Goal: Task Accomplishment & Management: Use online tool/utility

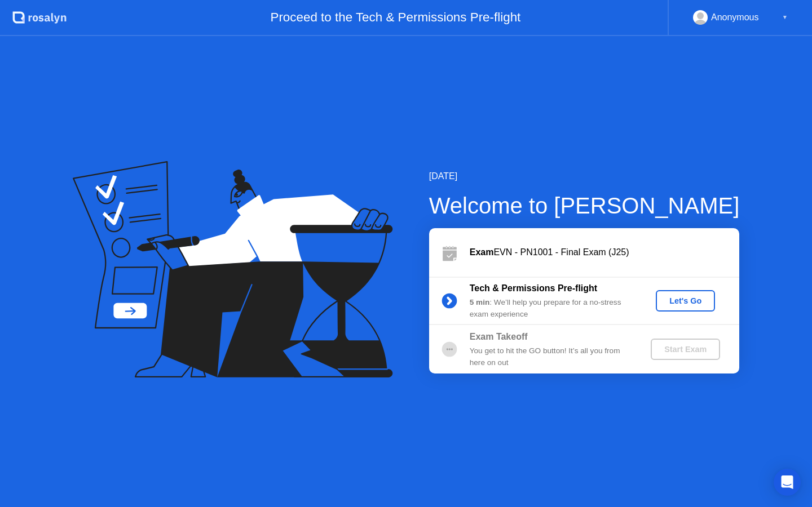
click at [700, 298] on div "Let's Go" at bounding box center [685, 300] width 50 height 9
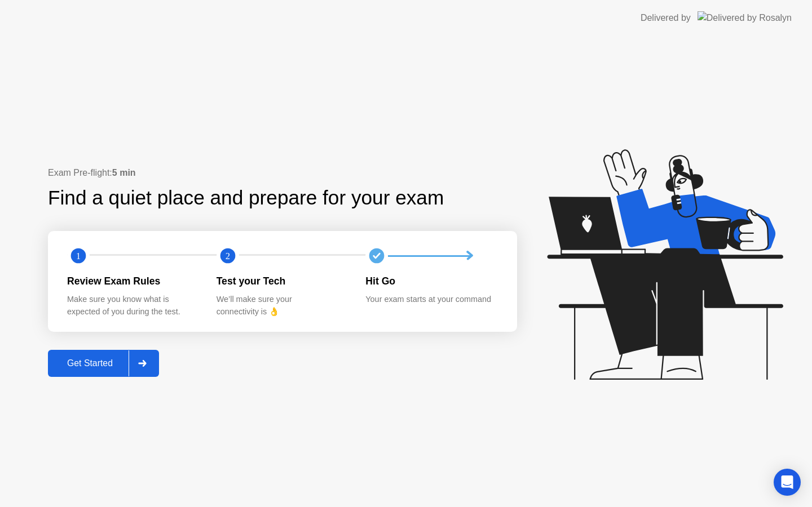
click at [95, 371] on button "Get Started" at bounding box center [103, 363] width 111 height 27
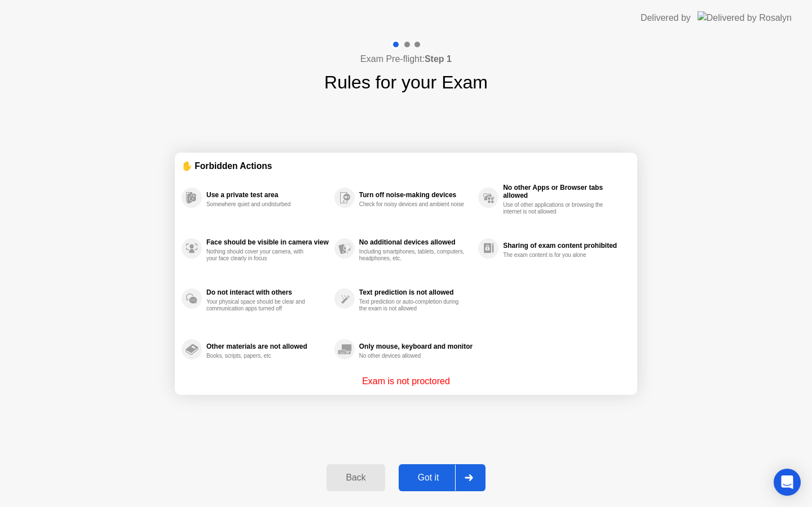
click at [443, 484] on button "Got it" at bounding box center [441, 477] width 87 height 27
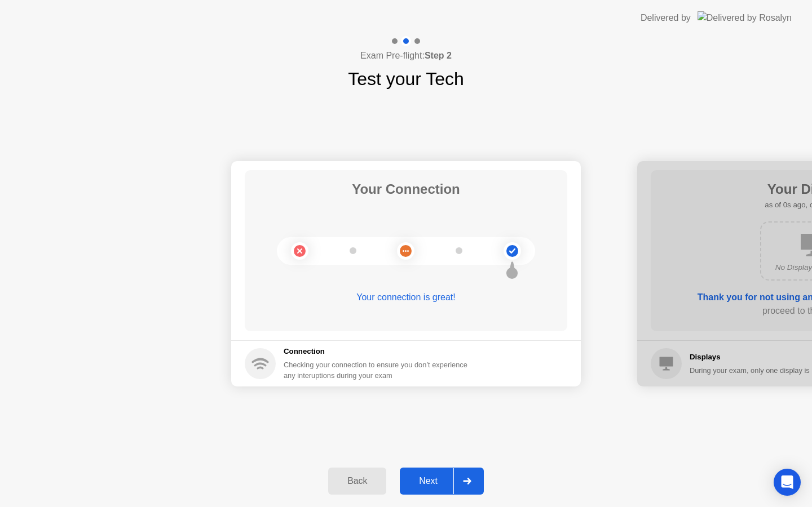
click at [445, 477] on div "Next" at bounding box center [428, 481] width 50 height 10
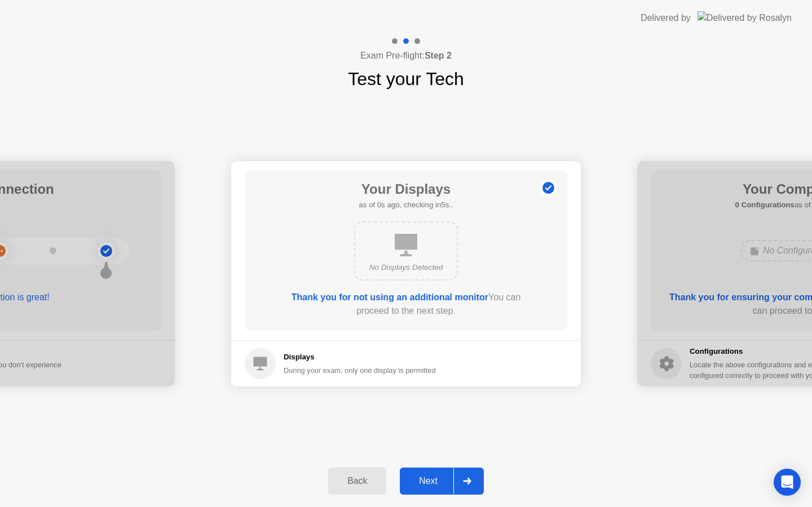
click at [445, 477] on div "Next" at bounding box center [428, 481] width 50 height 10
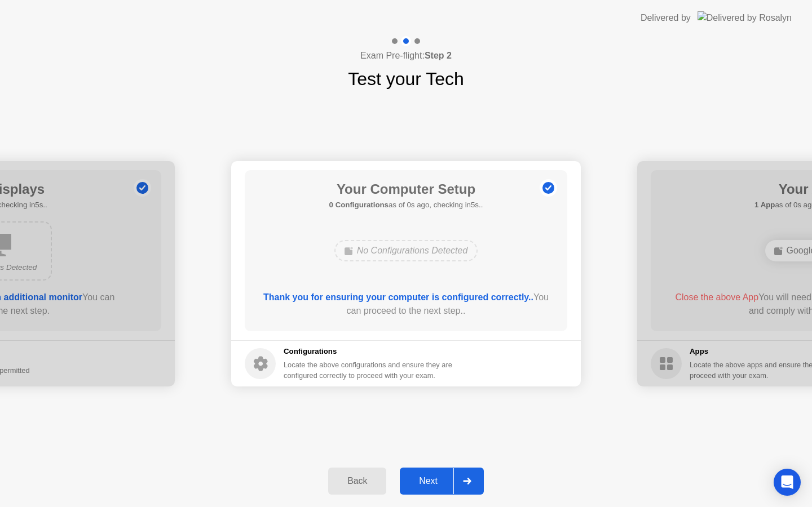
click at [445, 477] on div "Next" at bounding box center [428, 481] width 50 height 10
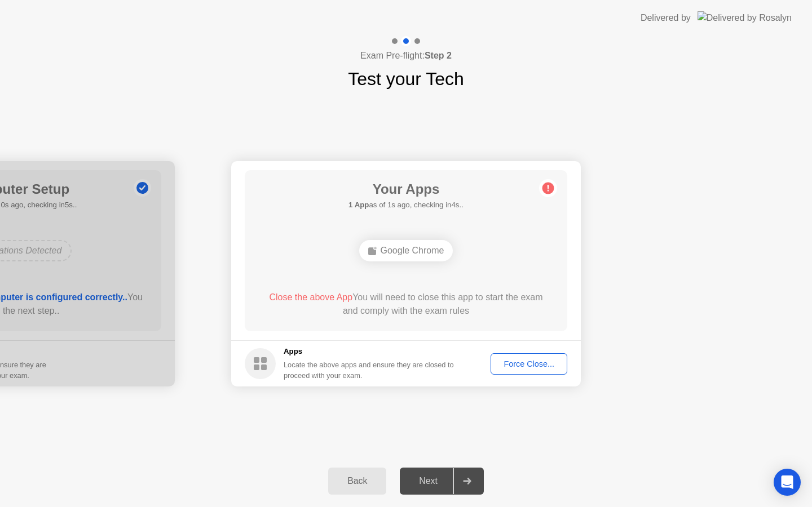
click at [533, 360] on div "Force Close..." at bounding box center [528, 364] width 69 height 9
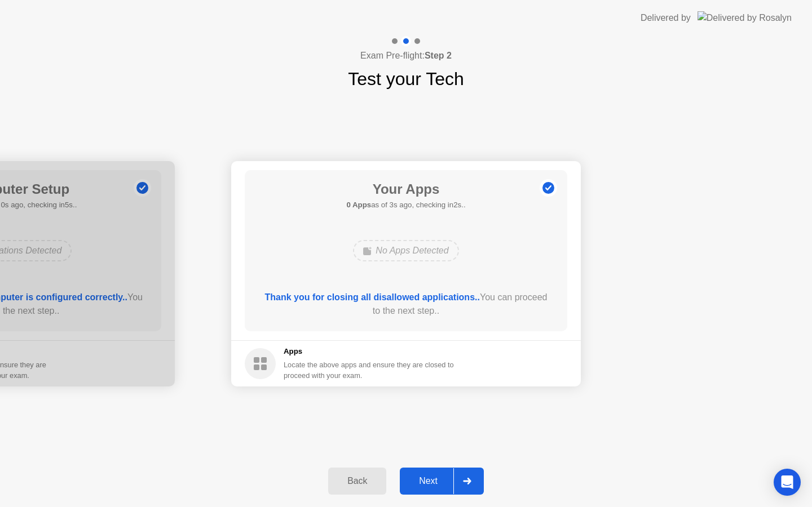
click at [442, 481] on div "Next" at bounding box center [428, 481] width 50 height 10
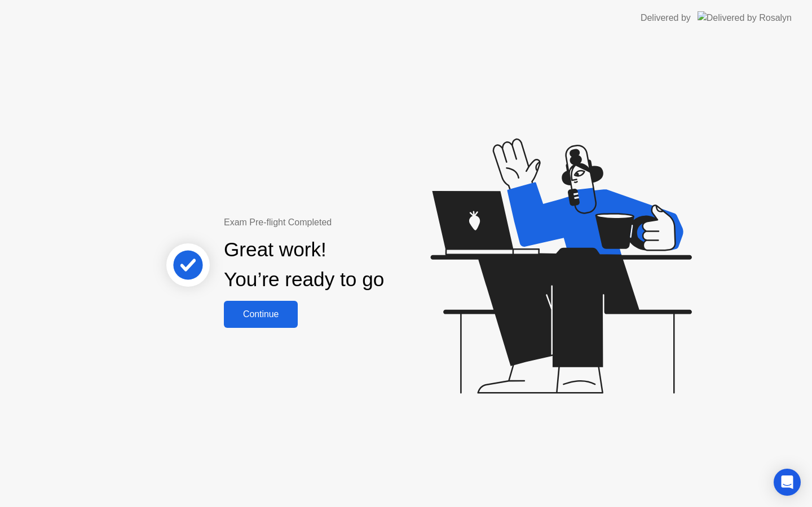
click at [255, 320] on div "Continue" at bounding box center [260, 314] width 67 height 10
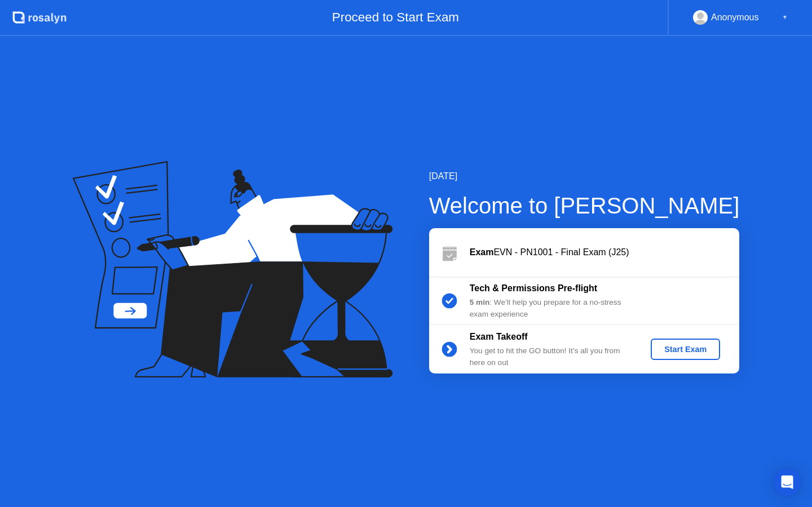
click at [697, 354] on div "Start Exam" at bounding box center [685, 349] width 60 height 9
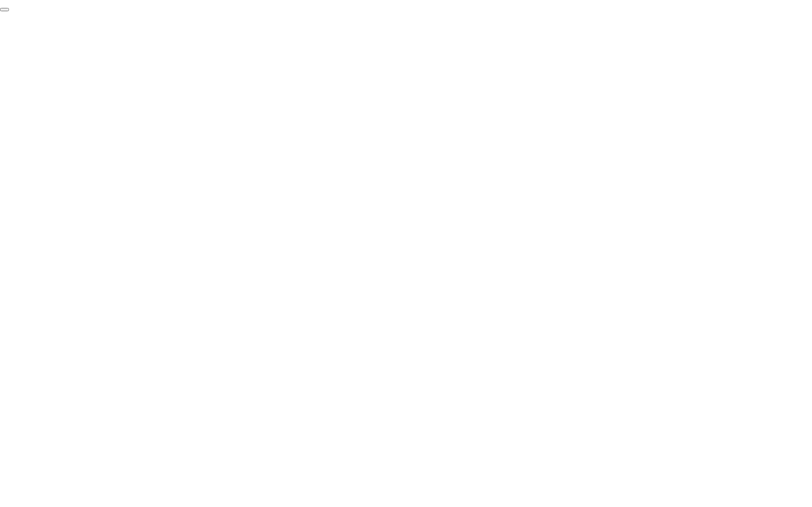
click div "End Proctoring Session"
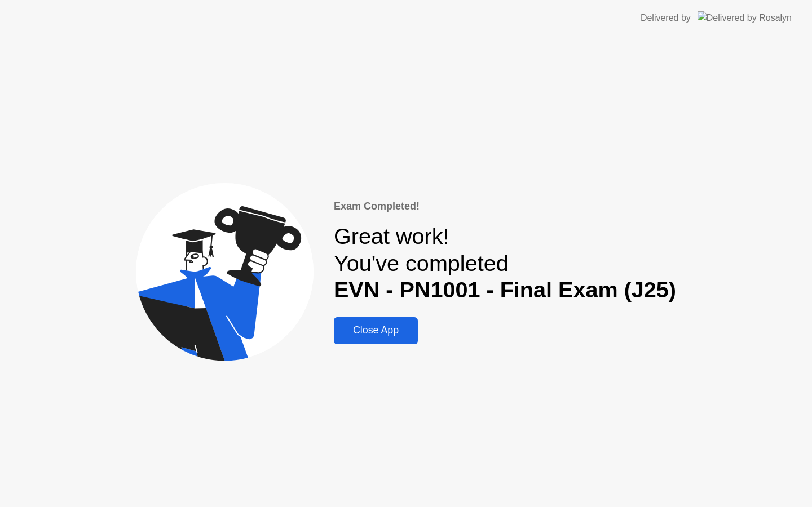
click at [414, 333] on div "Close App" at bounding box center [375, 331] width 77 height 12
